Goal: Information Seeking & Learning: Learn about a topic

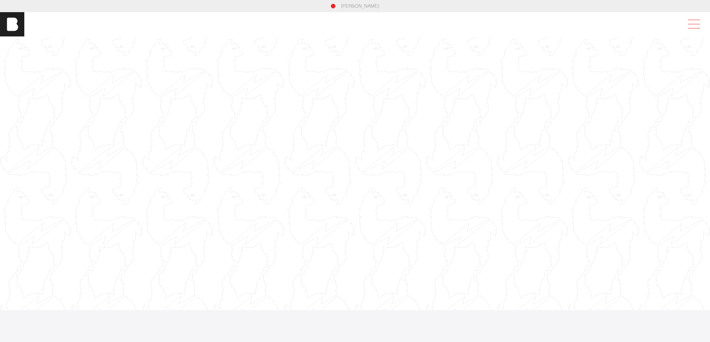
click at [698, 22] on span at bounding box center [692, 24] width 17 height 14
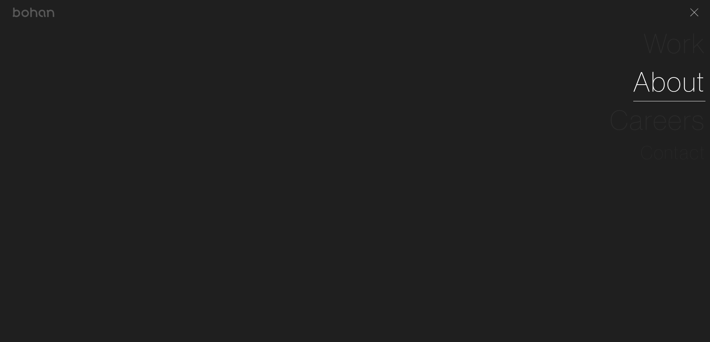
click at [666, 84] on link "About" at bounding box center [669, 82] width 72 height 38
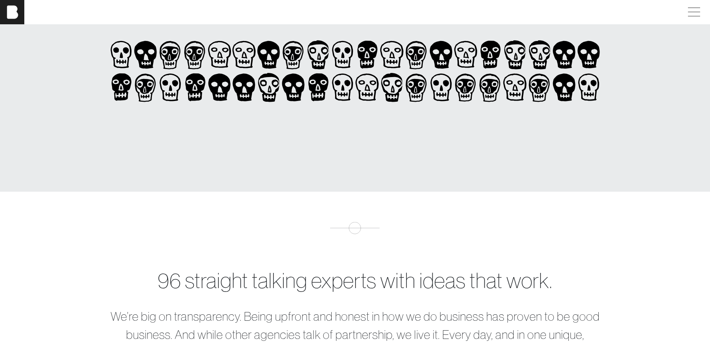
scroll to position [162, 0]
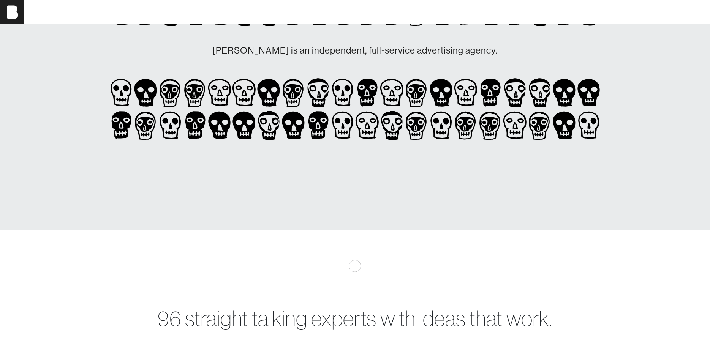
click at [701, 10] on span at bounding box center [692, 12] width 17 height 14
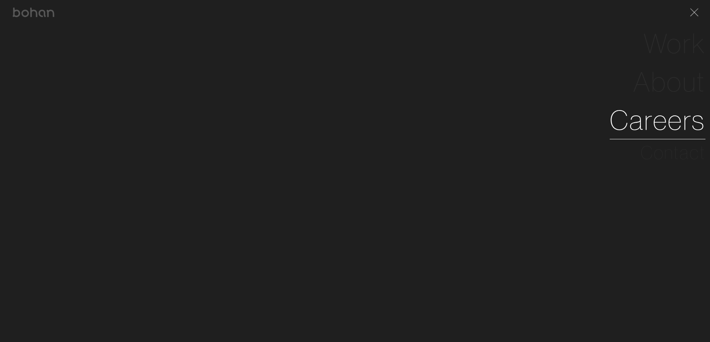
click at [674, 128] on link "Careers" at bounding box center [658, 120] width 96 height 38
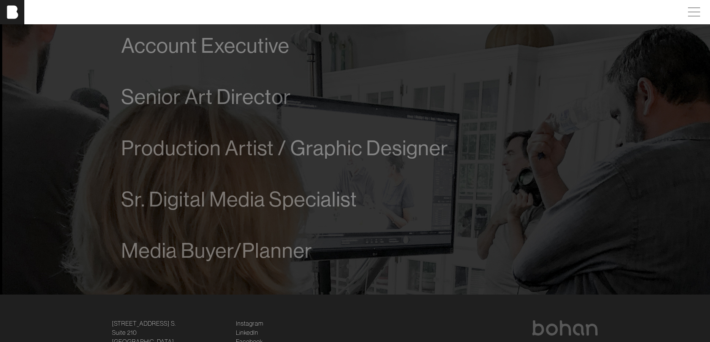
scroll to position [476, 0]
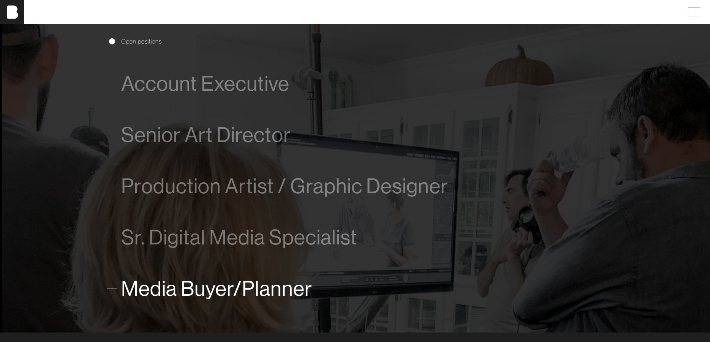
click at [195, 290] on span "Media Buyer/Planner" at bounding box center [216, 288] width 191 height 23
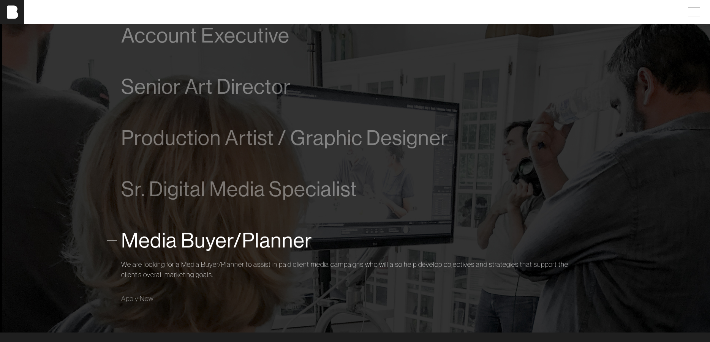
scroll to position [638, 0]
